Goal: Task Accomplishment & Management: Manage account settings

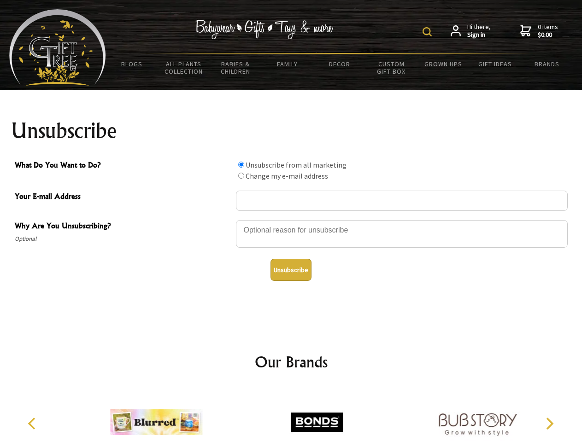
click at [428, 32] on img at bounding box center [426, 31] width 9 height 9
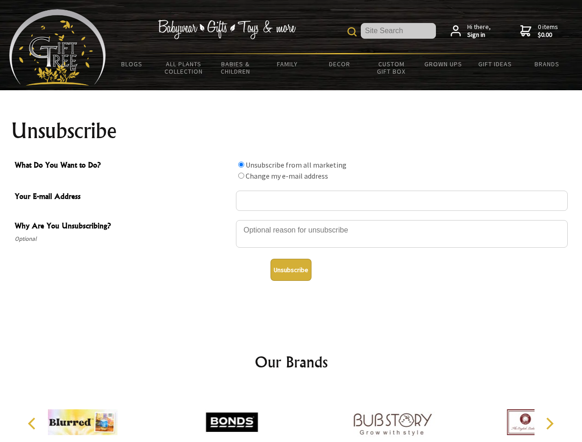
click at [291, 220] on div at bounding box center [402, 235] width 332 height 32
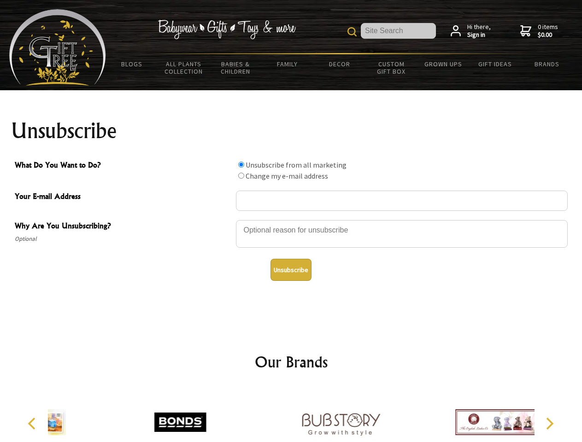
click at [241, 164] on input "What Do You Want to Do?" at bounding box center [241, 165] width 6 height 6
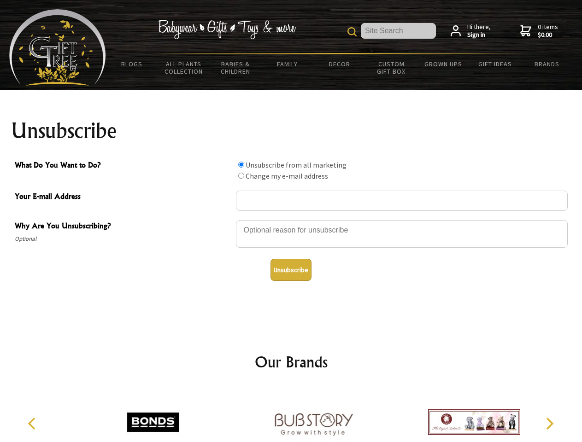
click at [241, 175] on input "What Do You Want to Do?" at bounding box center [241, 176] width 6 height 6
radio input "true"
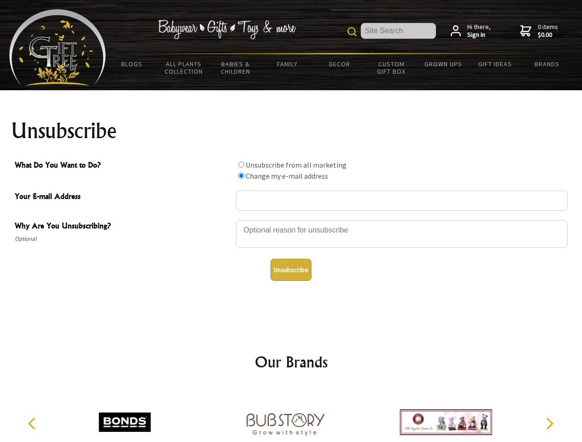
click at [291, 270] on button "Unsubscribe" at bounding box center [290, 270] width 41 height 22
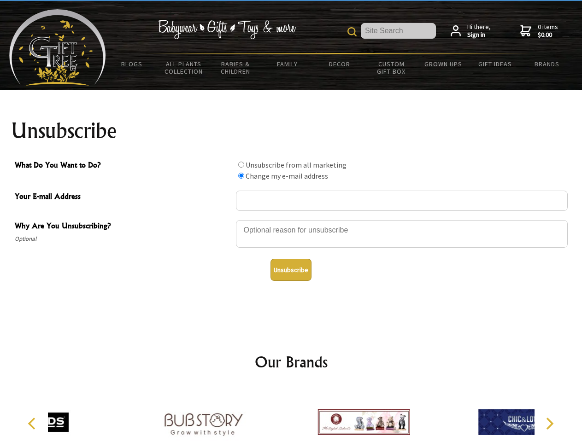
click at [291, 415] on div at bounding box center [363, 424] width 160 height 72
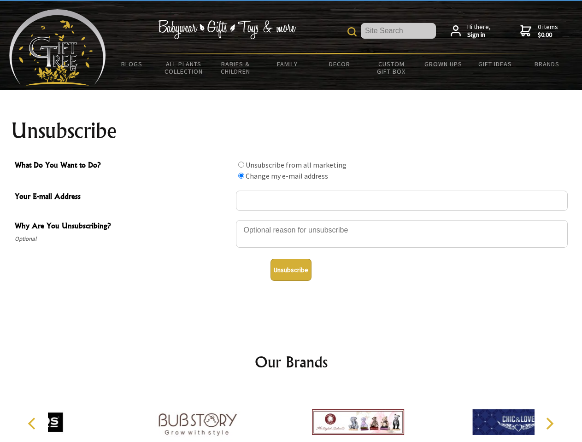
click at [33, 424] on icon "Previous" at bounding box center [33, 424] width 12 height 12
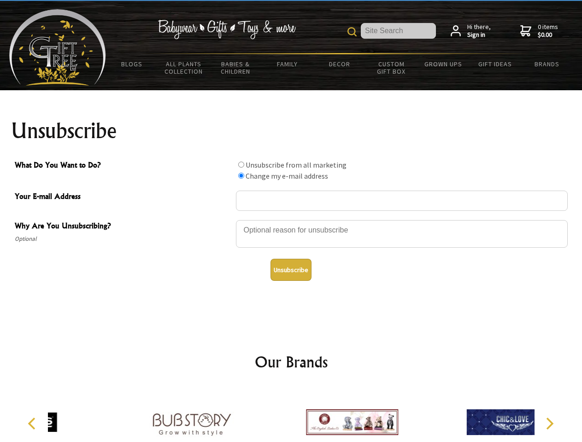
click at [549, 424] on icon "Next" at bounding box center [548, 424] width 12 height 12
